Goal: Task Accomplishment & Management: Manage account settings

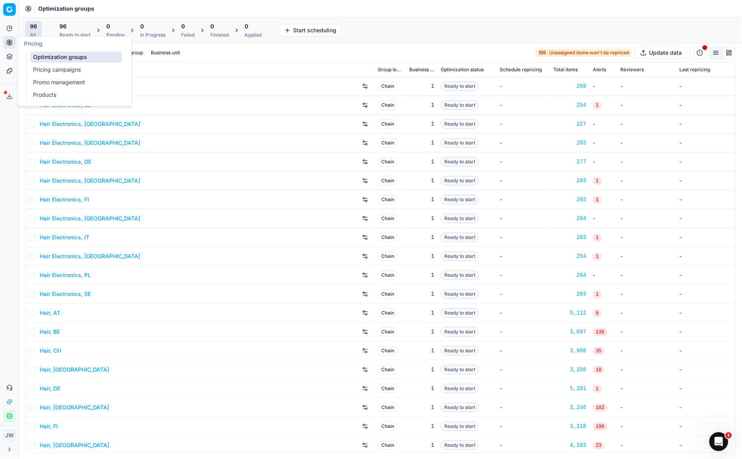
click at [43, 52] on link "Optimization groups" at bounding box center [76, 57] width 92 height 11
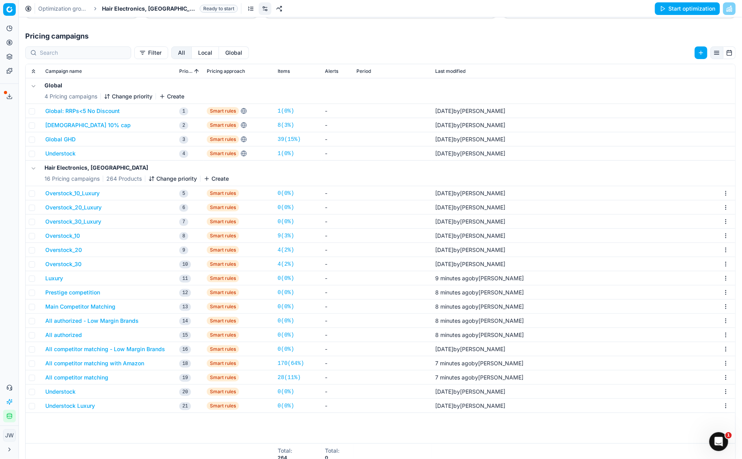
scroll to position [121, 0]
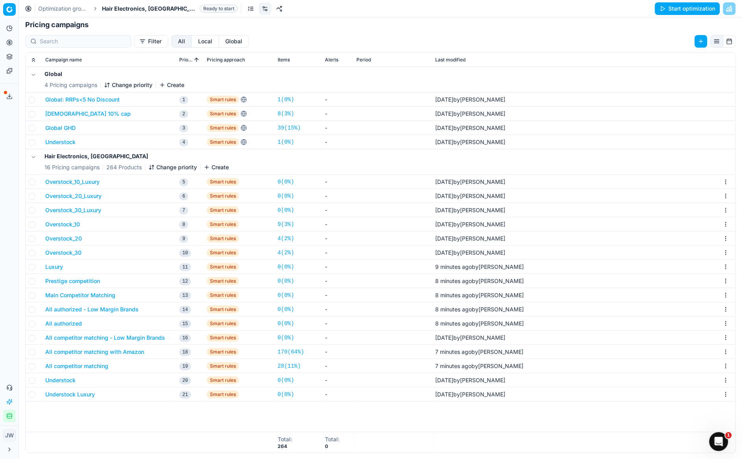
click at [81, 365] on button "All competitor matching" at bounding box center [76, 366] width 63 height 8
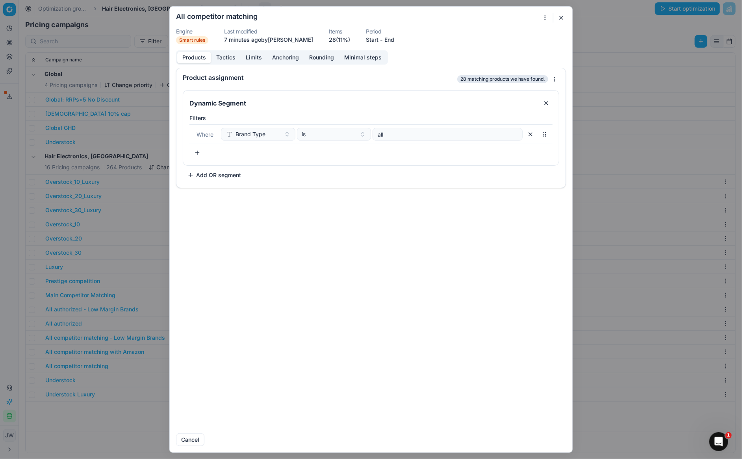
click at [228, 59] on button "Tactics" at bounding box center [226, 57] width 30 height 11
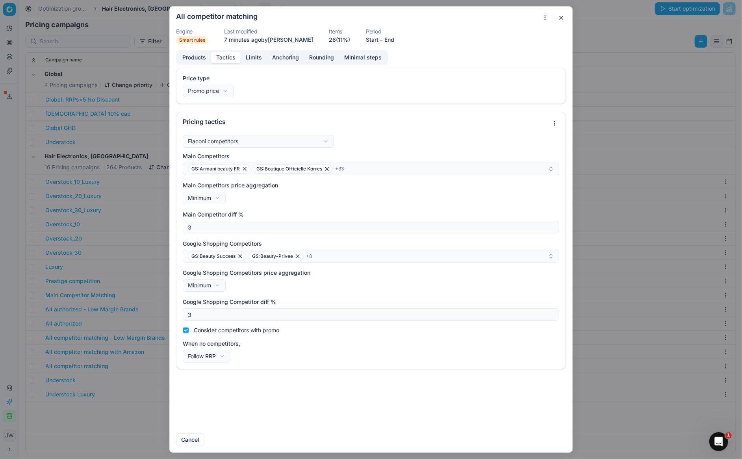
click at [564, 20] on button "button" at bounding box center [560, 17] width 9 height 9
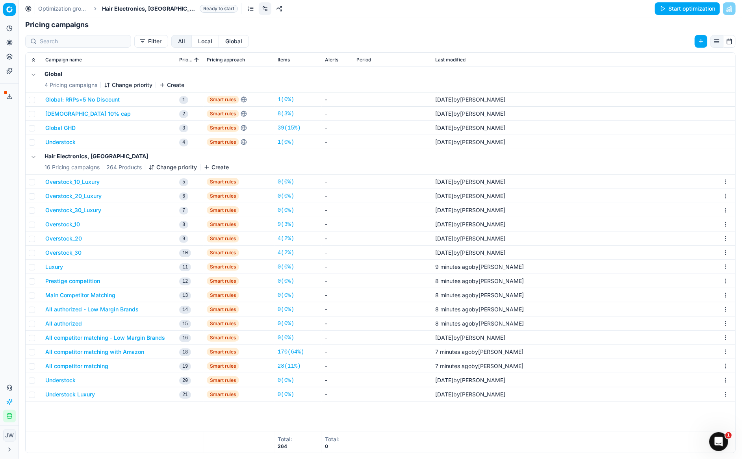
click at [91, 351] on button "All competitor matching with Amazon" at bounding box center [94, 352] width 99 height 8
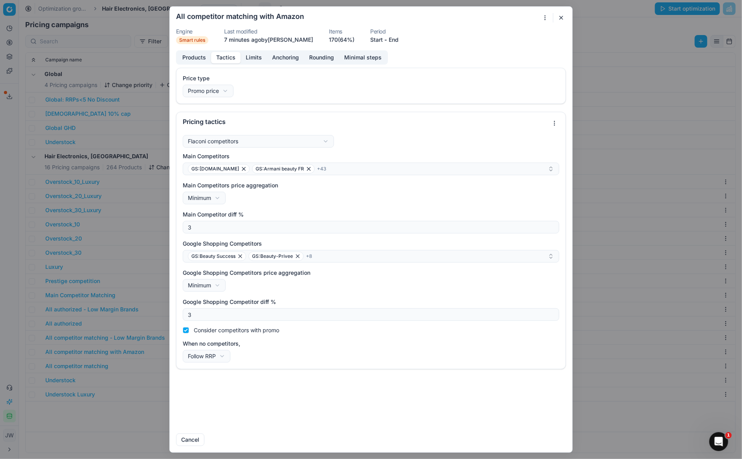
click at [224, 60] on button "Tactics" at bounding box center [226, 57] width 30 height 11
click at [565, 17] on button "button" at bounding box center [560, 17] width 9 height 9
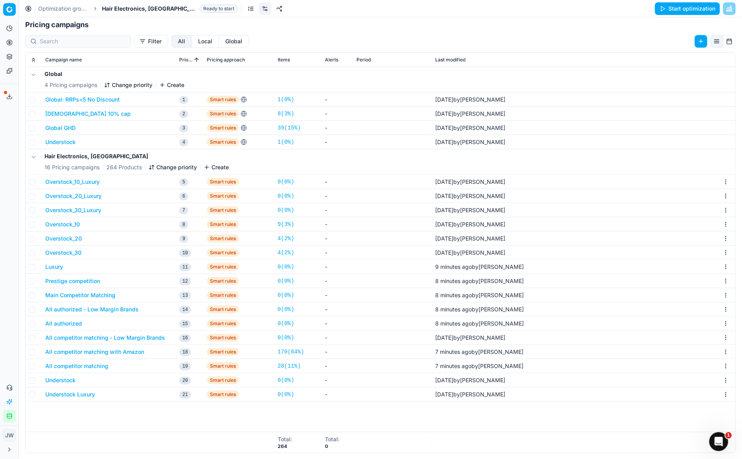
click at [77, 336] on button "All competitor matching - Low Margin Brands" at bounding box center [105, 338] width 120 height 8
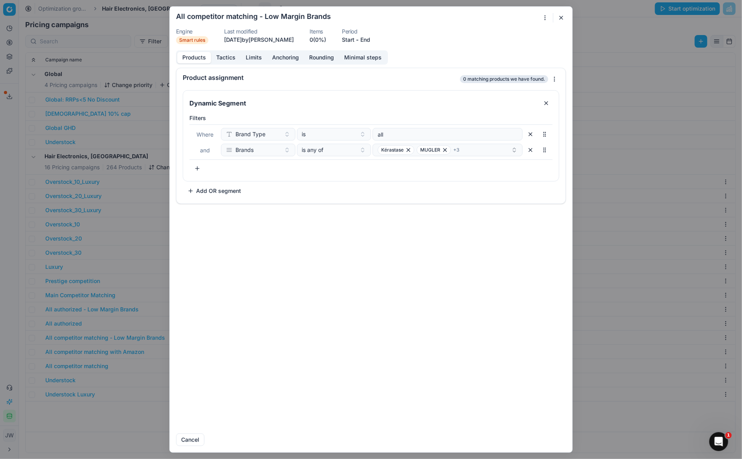
click at [231, 55] on button "Tactics" at bounding box center [226, 57] width 30 height 11
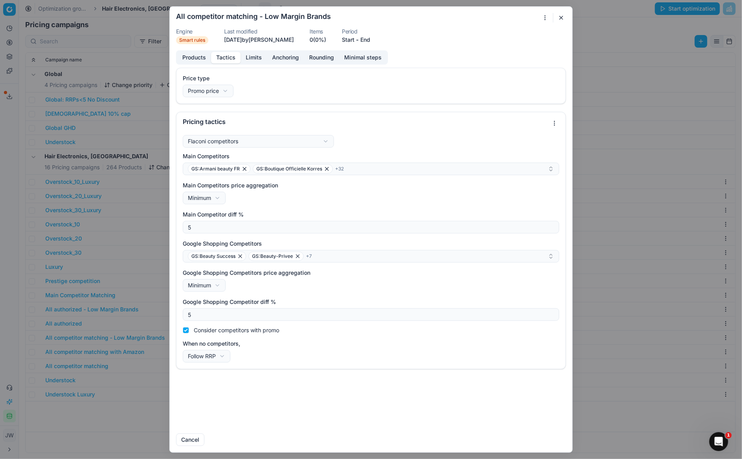
click at [562, 16] on button "button" at bounding box center [560, 17] width 9 height 9
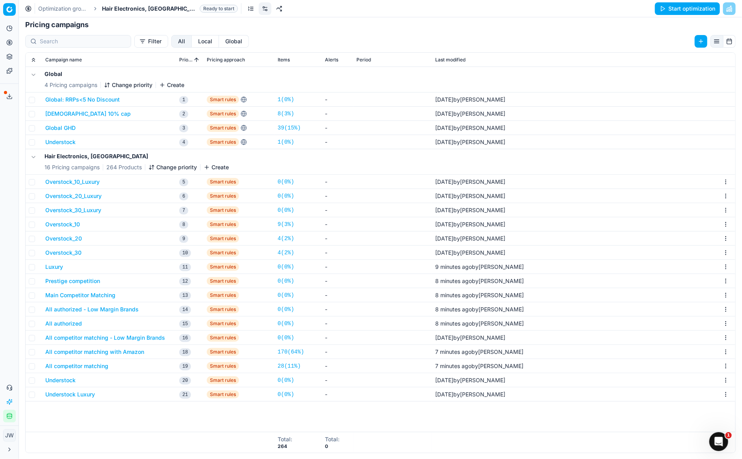
click at [61, 323] on button "All authorized" at bounding box center [63, 324] width 37 height 8
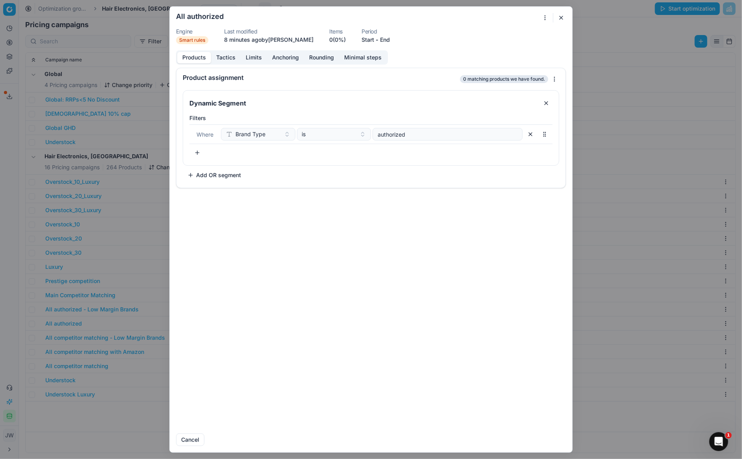
click at [230, 62] on button "Tactics" at bounding box center [226, 57] width 30 height 11
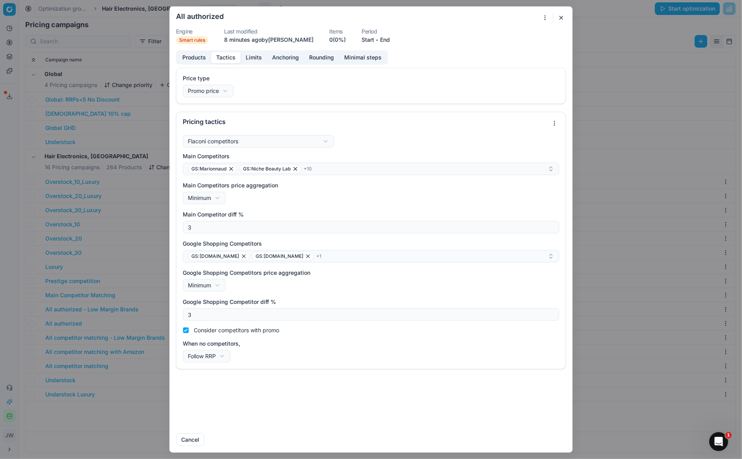
click at [560, 19] on button "button" at bounding box center [560, 17] width 9 height 9
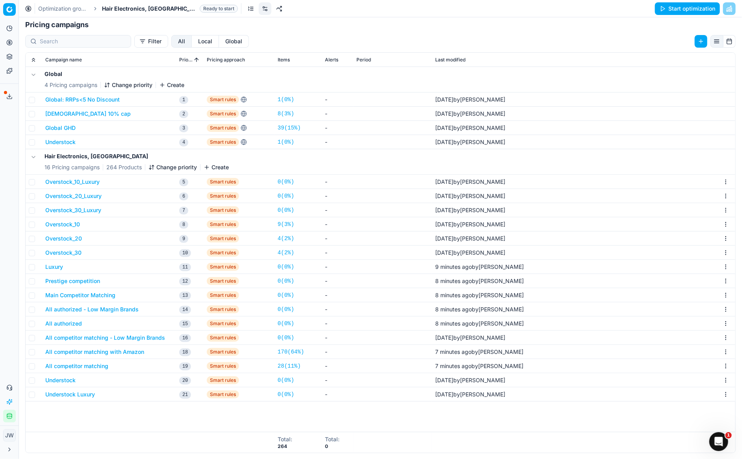
click at [75, 280] on button "Prestige competition" at bounding box center [72, 281] width 55 height 8
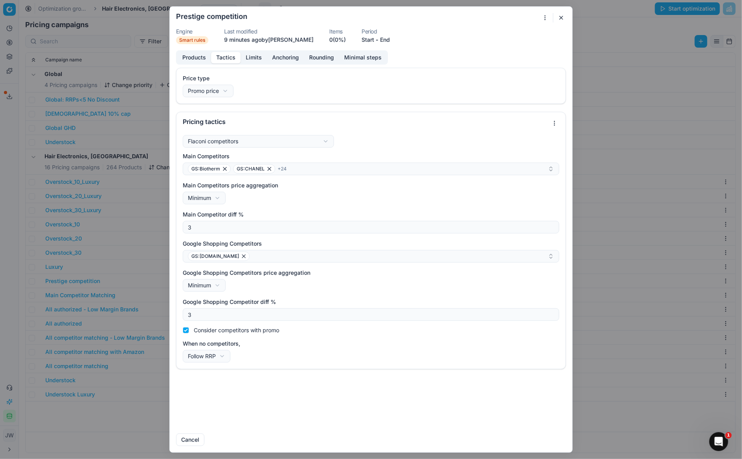
click at [223, 58] on button "Tactics" at bounding box center [226, 57] width 30 height 11
click at [560, 19] on button "button" at bounding box center [560, 17] width 9 height 9
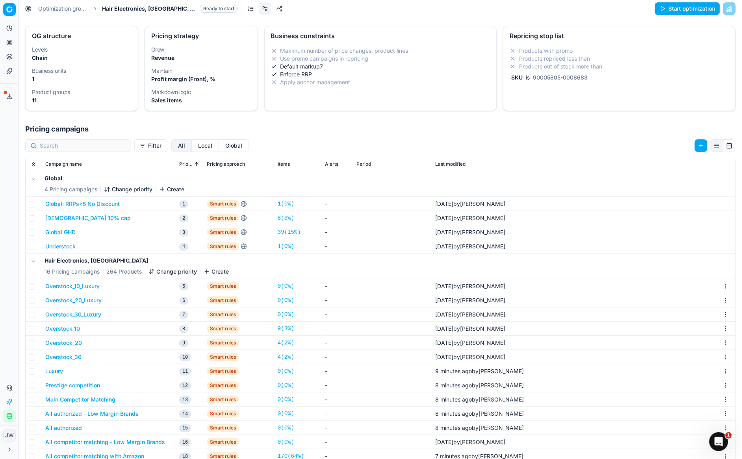
scroll to position [66, 0]
